Goal: Go to known website: Go to known website

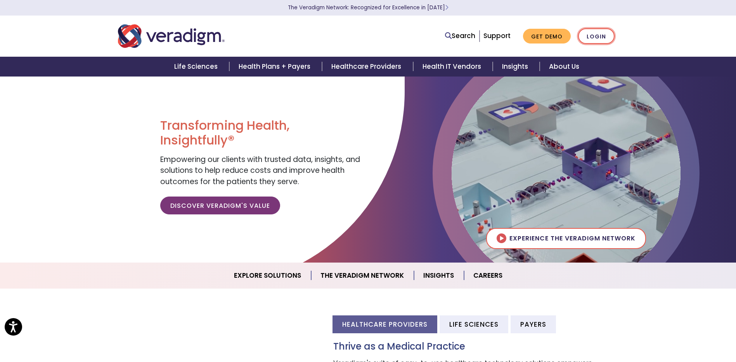
click at [603, 38] on link "Login" at bounding box center [596, 36] width 36 height 16
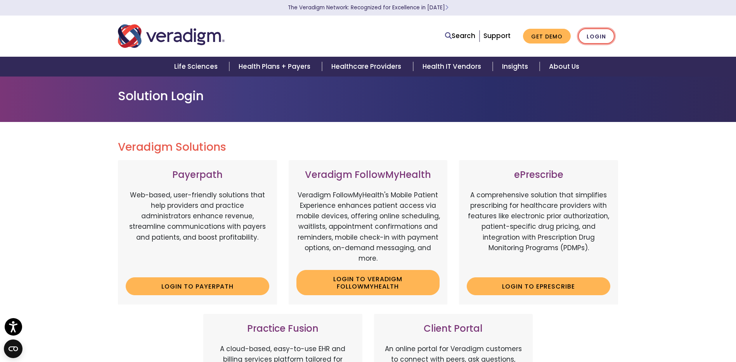
click at [597, 34] on link "Login" at bounding box center [596, 36] width 36 height 16
click at [580, 328] on div "Payerpath Web-based, user-friendly solutions that help providers and practice a…" at bounding box center [368, 305] width 512 height 290
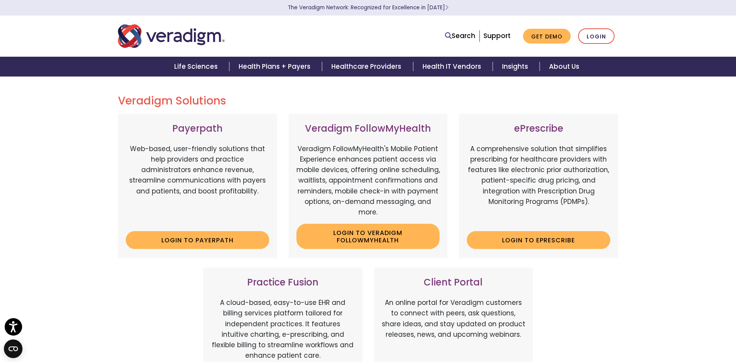
scroll to position [65, 0]
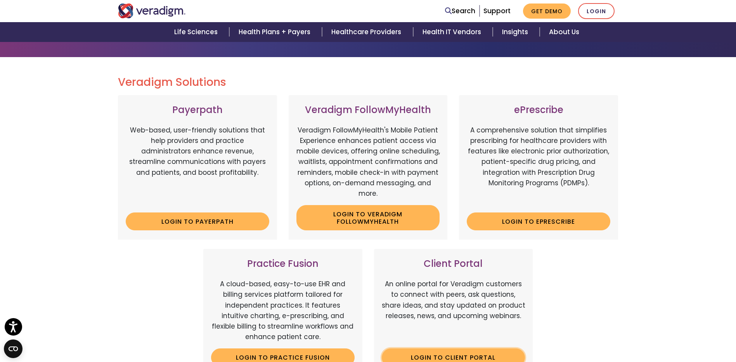
click at [486, 356] on link "Login to Client Portal" at bounding box center [454, 357] width 144 height 18
